Goal: Task Accomplishment & Management: Use online tool/utility

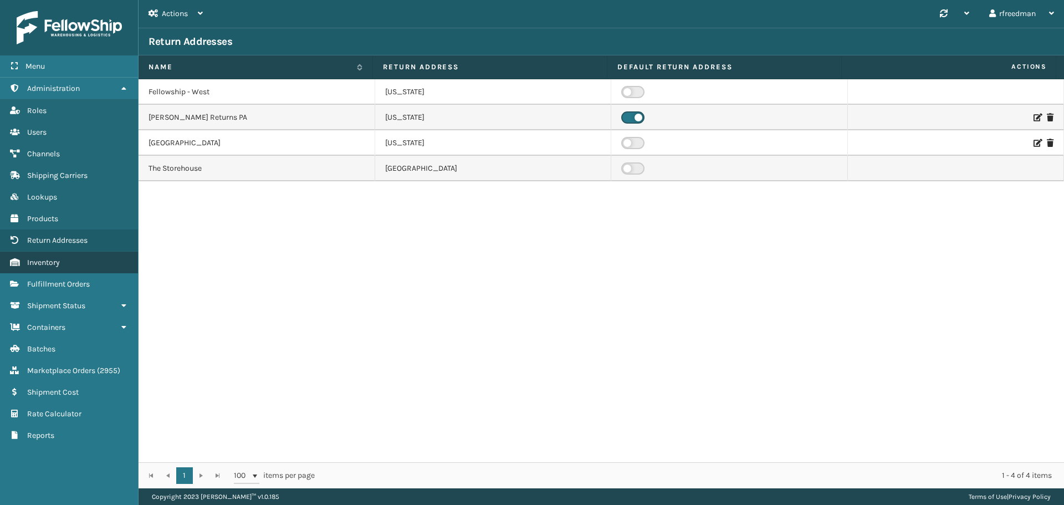
click at [50, 260] on span "Inventory" at bounding box center [43, 262] width 33 height 9
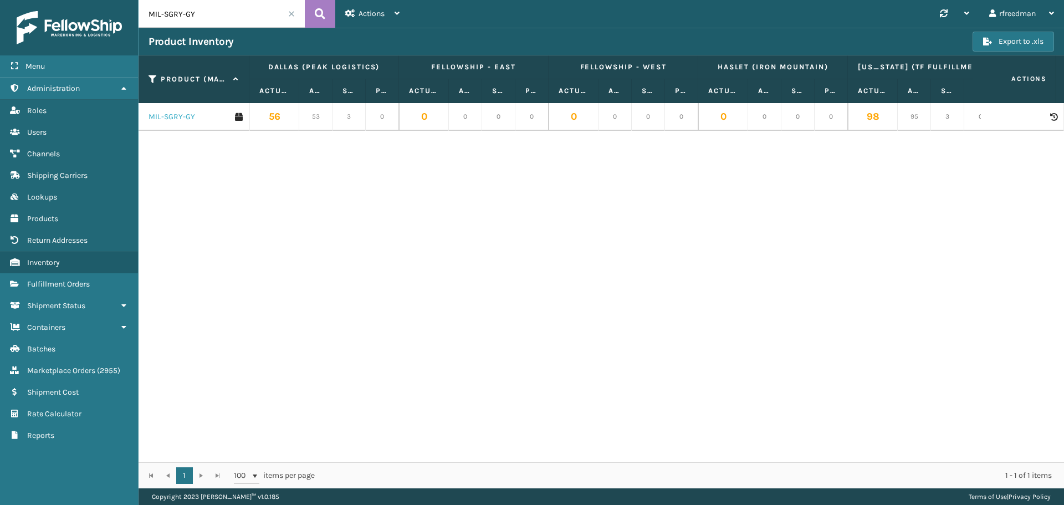
click at [165, 118] on link "MIL-SGRY-GY" at bounding box center [171, 116] width 47 height 11
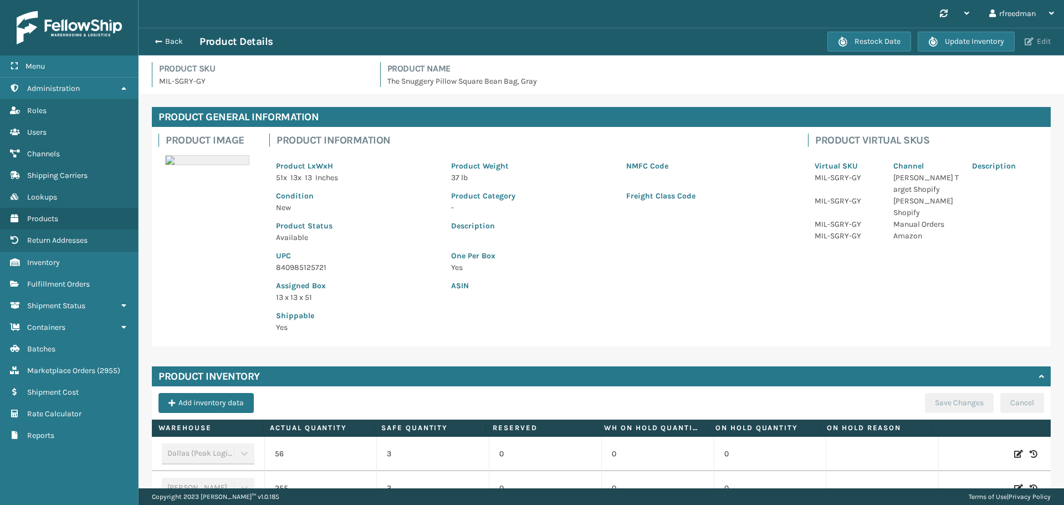
click at [1028, 43] on span "button" at bounding box center [1029, 42] width 9 height 8
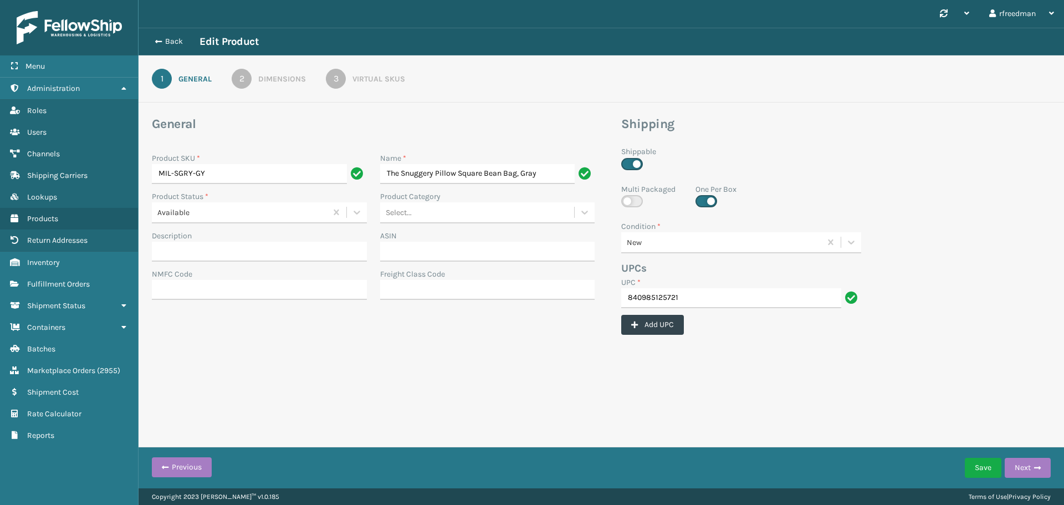
click at [343, 80] on div "3" at bounding box center [336, 79] width 20 height 20
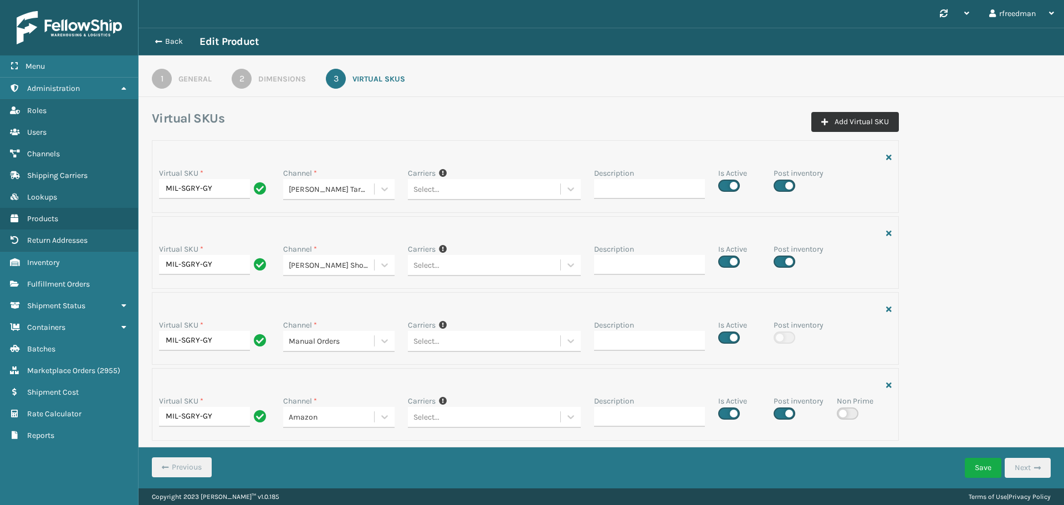
click at [838, 124] on button "Add Virtual SKU" at bounding box center [855, 122] width 88 height 20
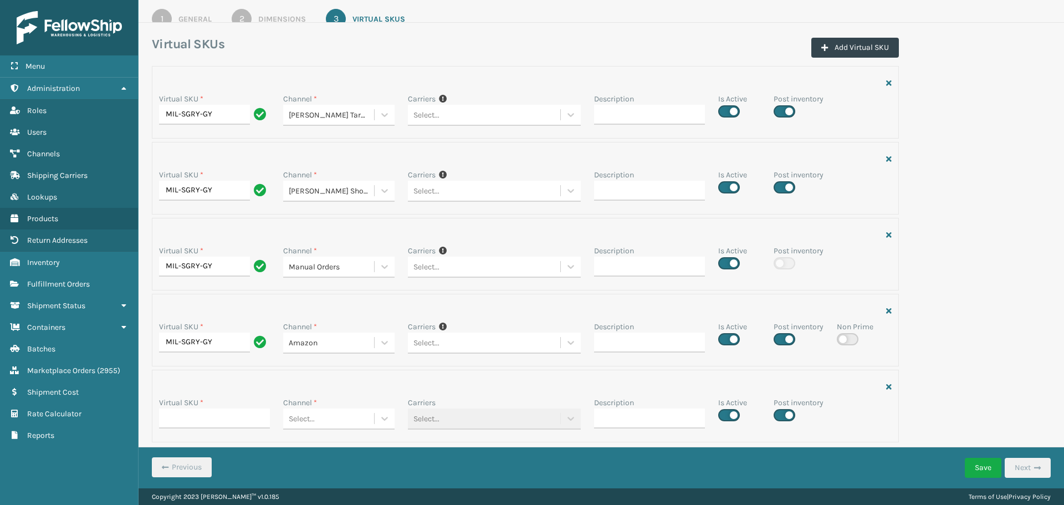
scroll to position [62, 0]
click at [180, 416] on input "Virtual SKU *" at bounding box center [214, 417] width 111 height 20
paste input "MIL-SGRY-GY"
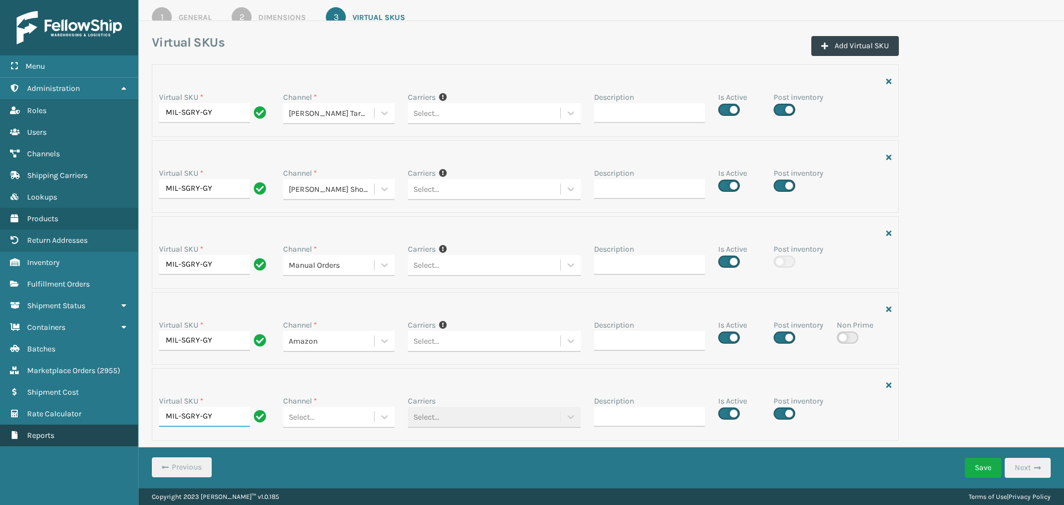
drag, startPoint x: 182, startPoint y: 416, endPoint x: 80, endPoint y: 428, distance: 102.2
click at [80, 0] on div "Menu Administration Roles Users Channels Shipping Carriers Lookups Products Ret…" at bounding box center [532, 0] width 1064 height 0
type input "MIL-SGRY-GY"
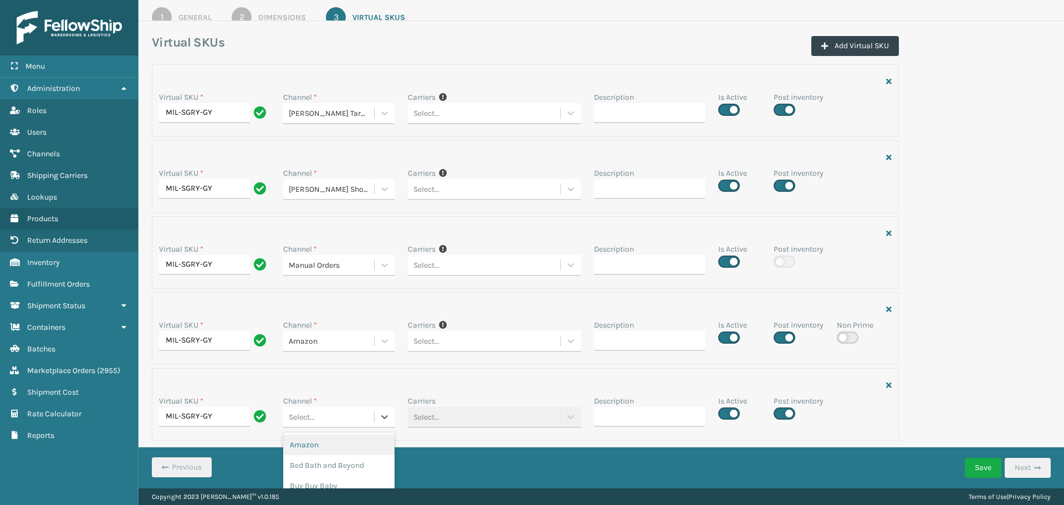
click at [315, 417] on div "Select..." at bounding box center [328, 417] width 90 height 18
type input "Mill"
click at [320, 445] on div "[PERSON_NAME] Bedding" at bounding box center [338, 444] width 111 height 21
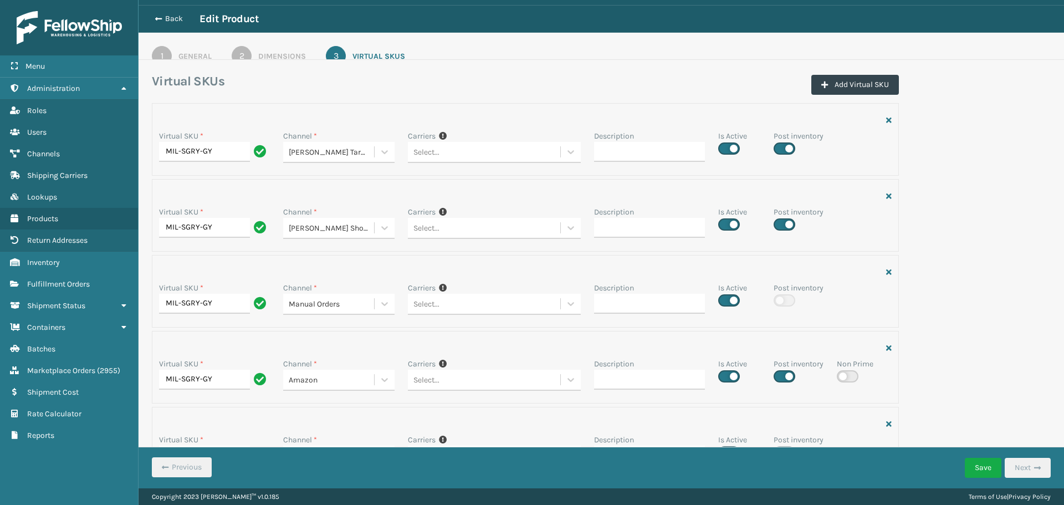
scroll to position [6, 0]
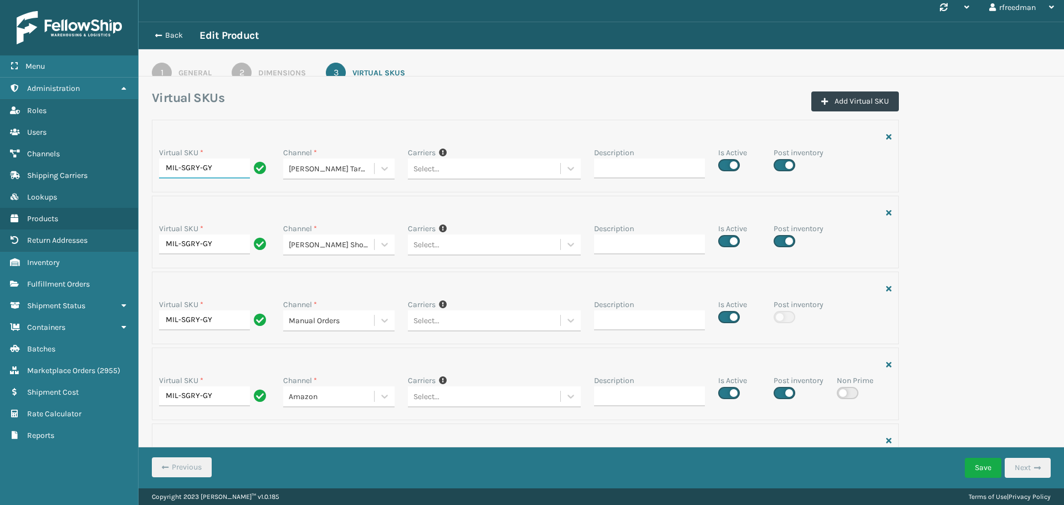
click at [167, 165] on input "MIL-SGRY-GY" at bounding box center [204, 168] width 91 height 20
click at [981, 462] on button "Save" at bounding box center [983, 468] width 37 height 20
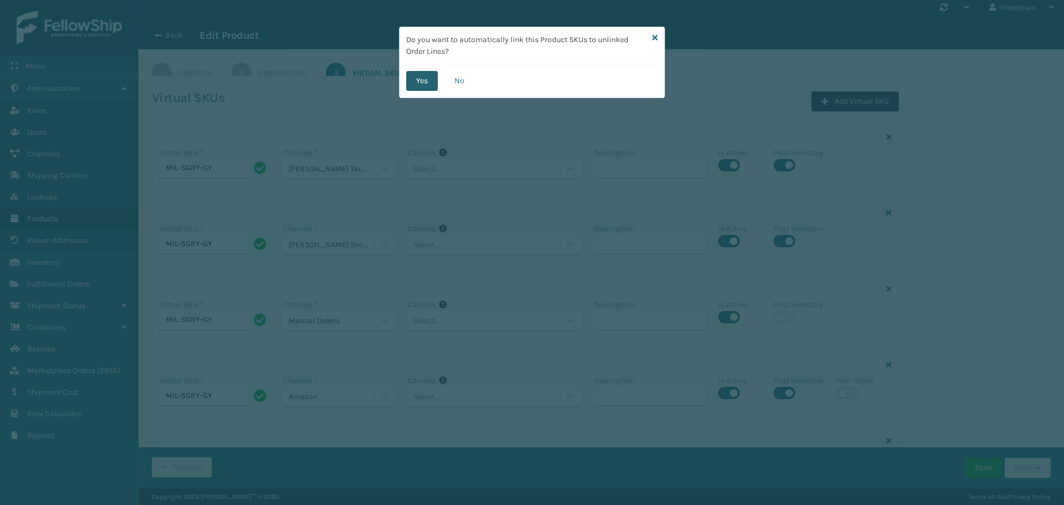
click at [423, 78] on button "Yes" at bounding box center [422, 81] width 32 height 20
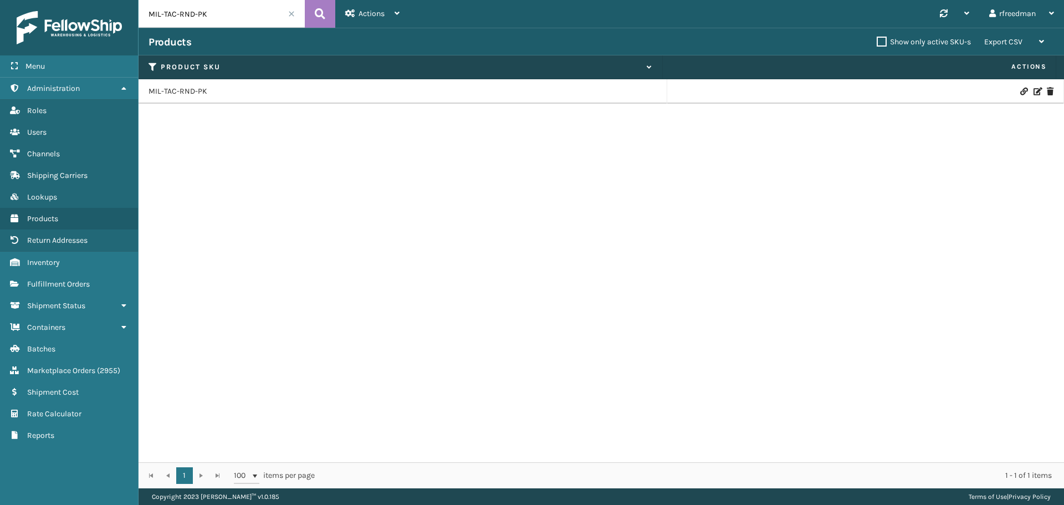
drag, startPoint x: 218, startPoint y: 12, endPoint x: 78, endPoint y: 16, distance: 140.2
click at [78, 0] on div "Menu Administration Roles Users Channels Shipping Carriers Lookups Products Ret…" at bounding box center [532, 0] width 1064 height 0
paste input "MIL-SGRY-GY"
type input "MIL-SGRY-GY"
click at [191, 89] on link "MIL-SGRY-GY" at bounding box center [171, 91] width 47 height 11
